Goal: Navigation & Orientation: Find specific page/section

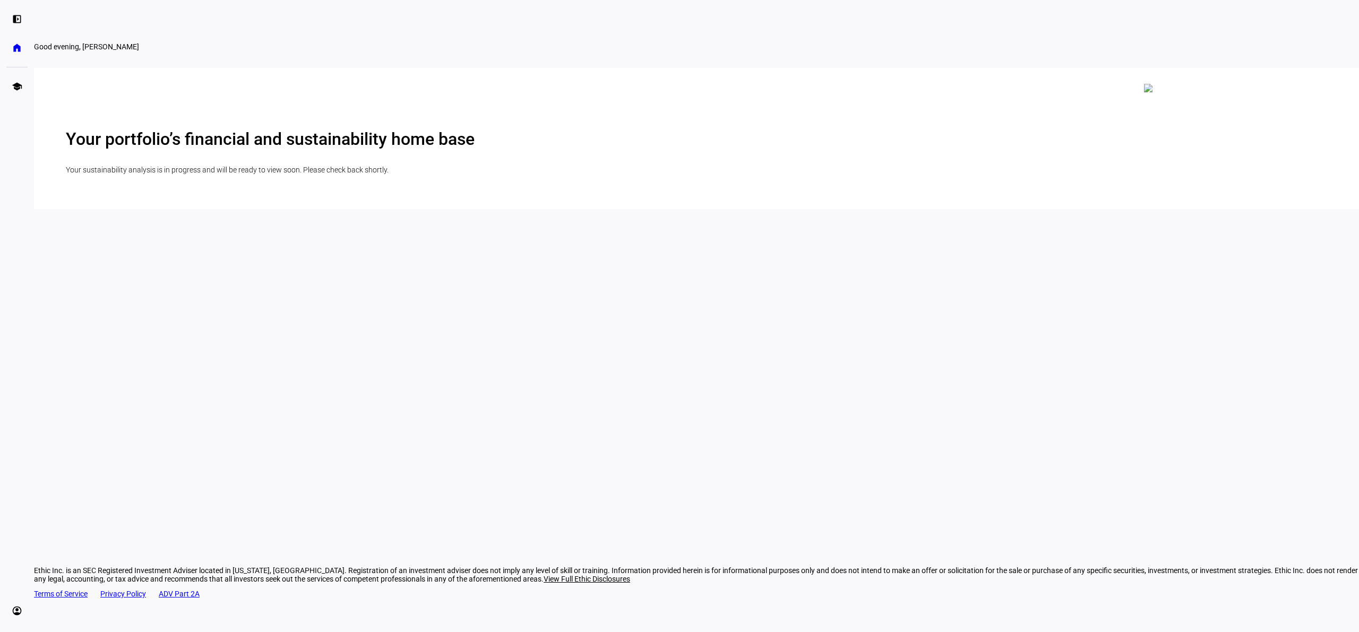
click at [309, 106] on plt-direct-client-dashboard "Your portfolio’s financial and sustainability home base Your sustainability ana…" at bounding box center [696, 138] width 1325 height 141
click at [16, 47] on eth-mat-symbol "home" at bounding box center [17, 47] width 11 height 11
click at [16, 85] on eth-mat-symbol "school" at bounding box center [17, 86] width 11 height 11
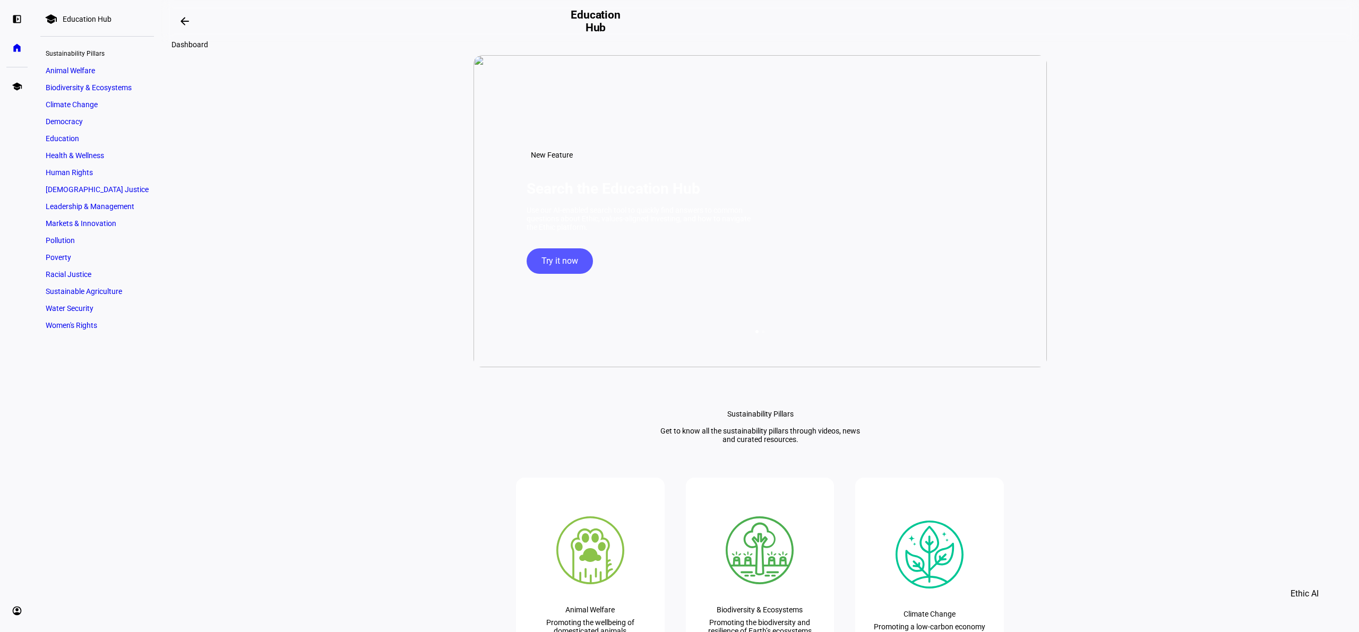
click at [191, 21] on mat-icon "arrow_backwards" at bounding box center [184, 21] width 13 height 13
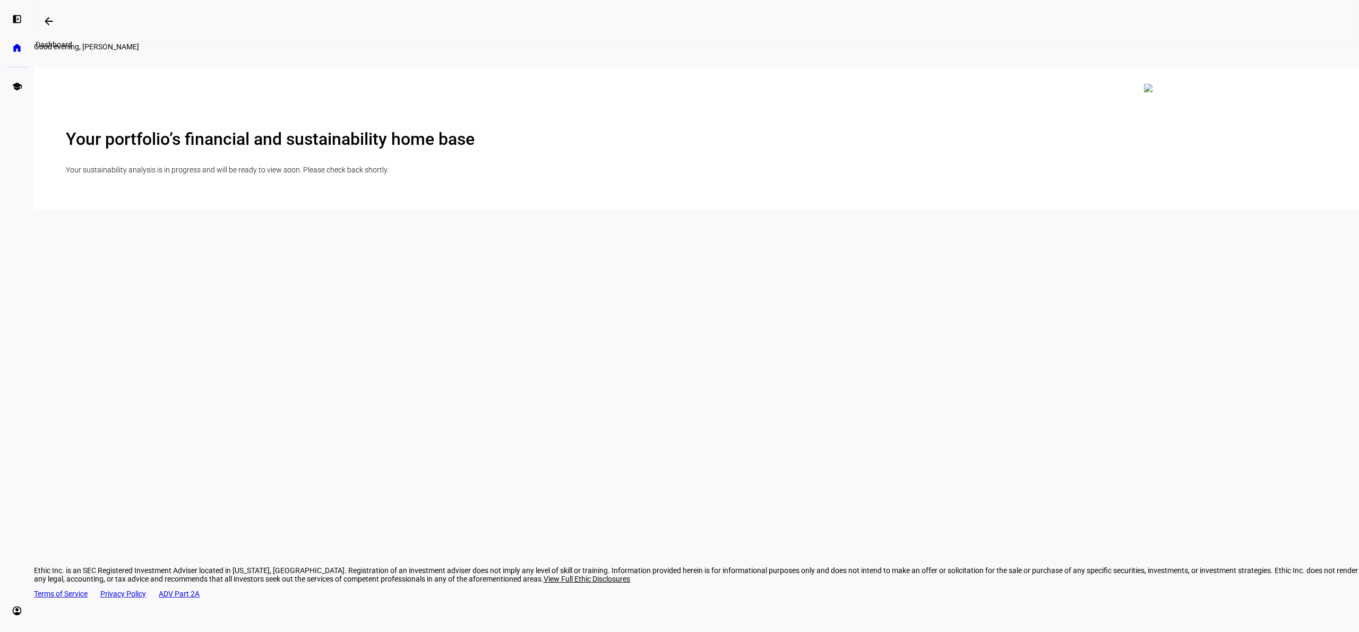
click at [49, 19] on mat-icon "arrow_backwards" at bounding box center [48, 21] width 13 height 13
